Goal: Navigation & Orientation: Find specific page/section

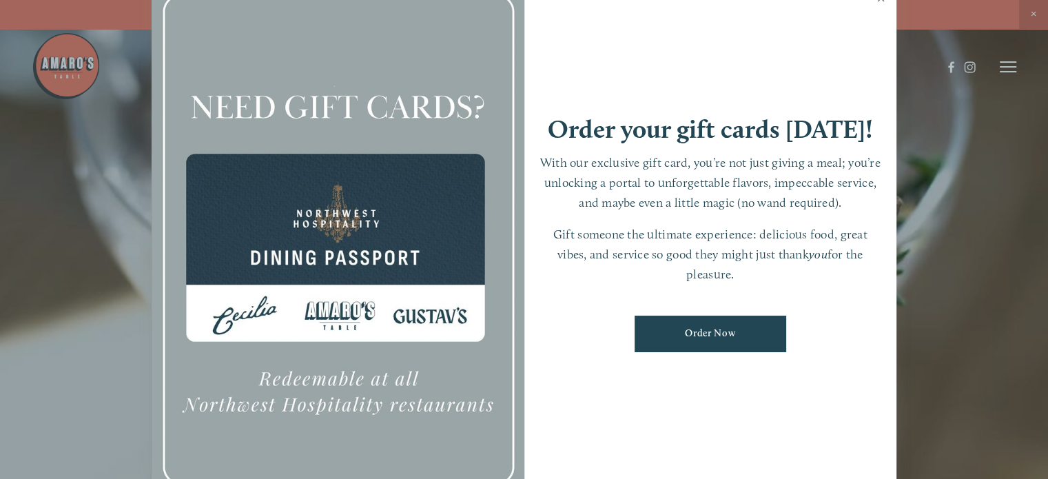
click at [884, 2] on link "Close" at bounding box center [881, 0] width 27 height 39
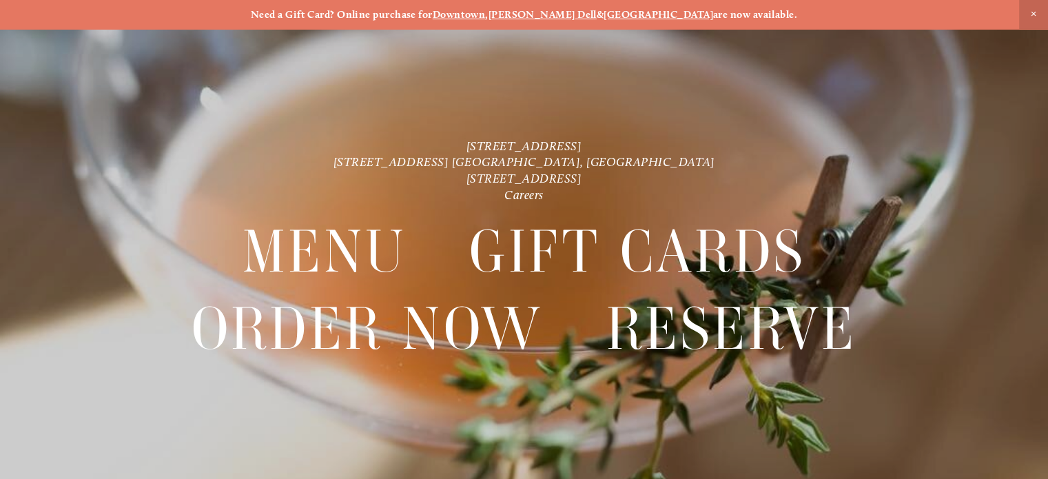
scroll to position [28, 0]
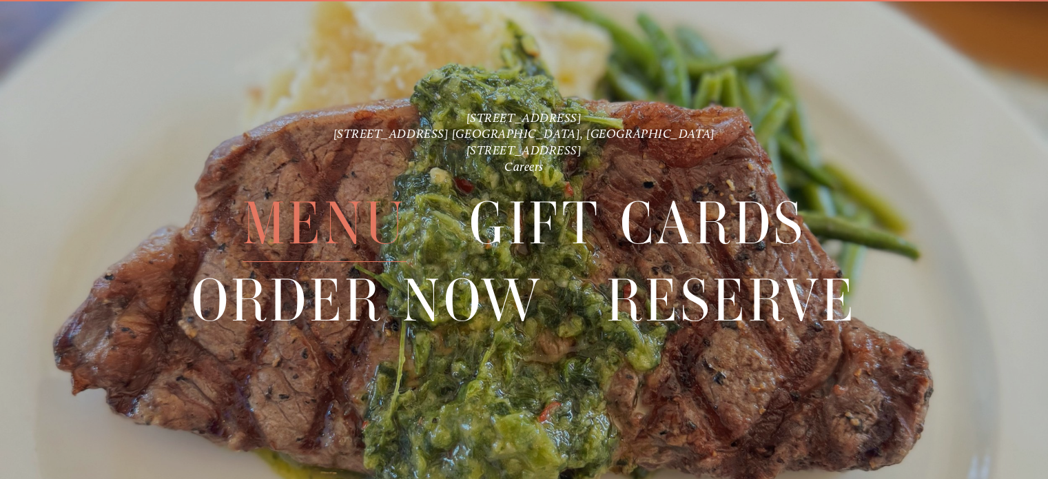
click at [353, 210] on span "Menu" at bounding box center [325, 223] width 164 height 76
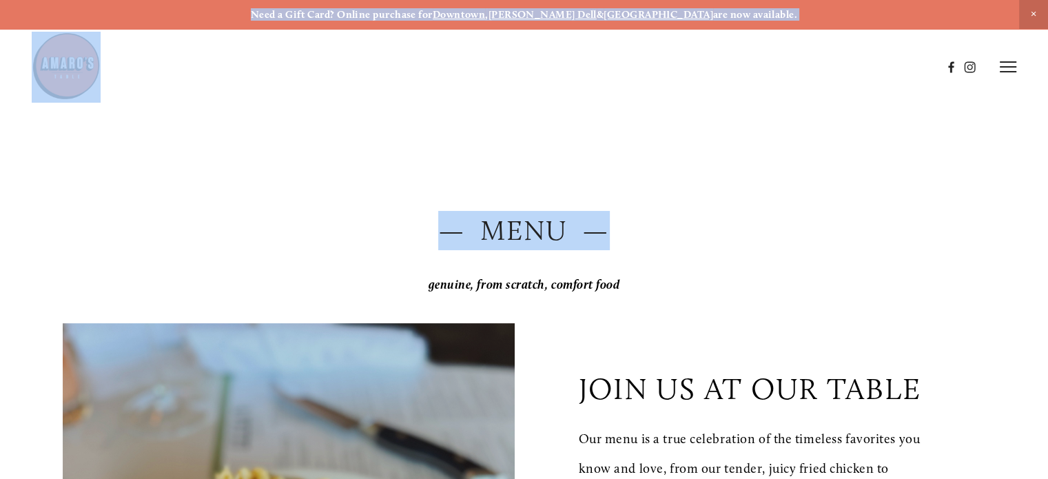
drag, startPoint x: 1045, startPoint y: 21, endPoint x: 1047, endPoint y: 44, distance: 23.5
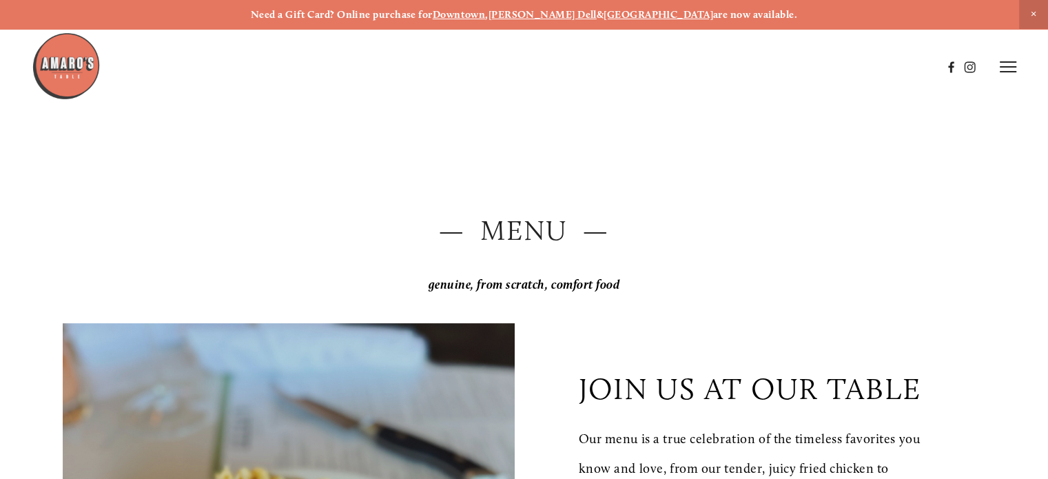
click at [637, 14] on strong "[GEOGRAPHIC_DATA]" at bounding box center [659, 14] width 110 height 12
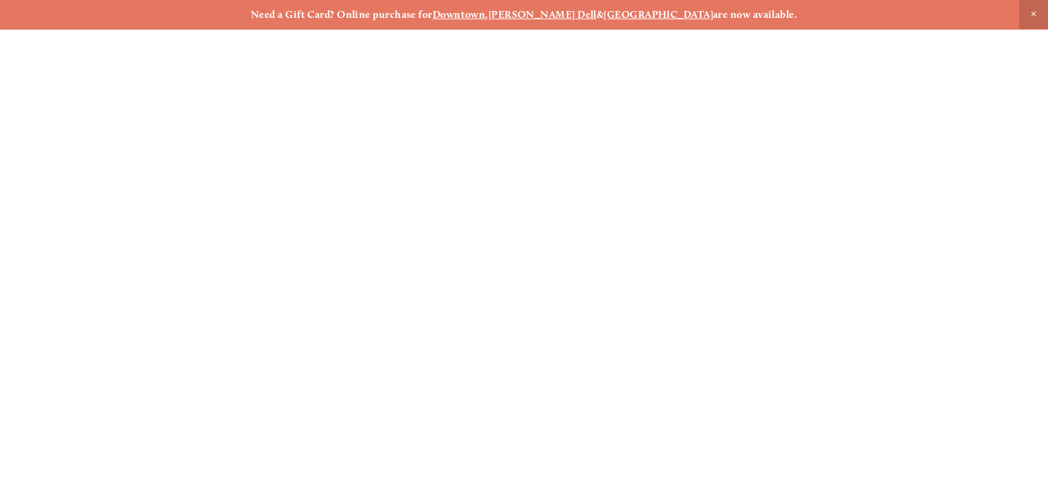
scroll to position [28, 0]
